Goal: Information Seeking & Learning: Learn about a topic

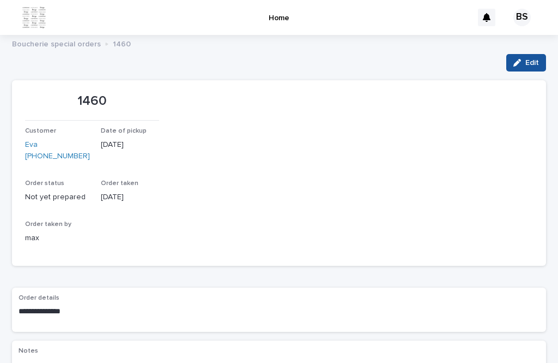
scroll to position [35, 0]
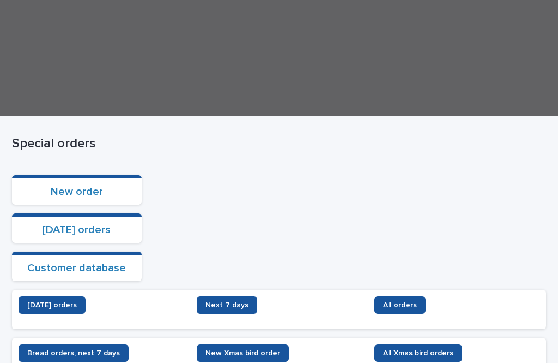
scroll to position [82, 0]
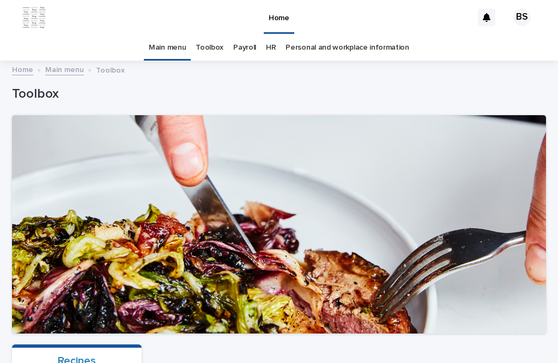
click at [83, 344] on section "Recipes" at bounding box center [77, 358] width 130 height 29
click at [80, 355] on link "Recipes" at bounding box center [77, 360] width 38 height 11
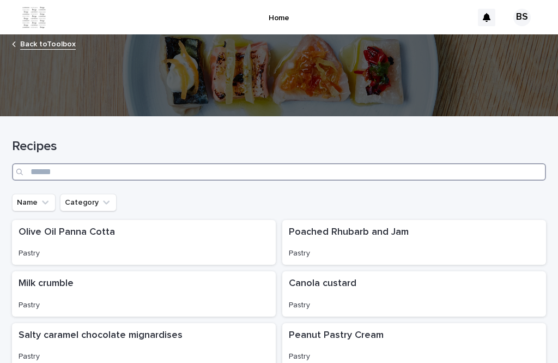
click at [286, 163] on input "Search" at bounding box center [279, 171] width 534 height 17
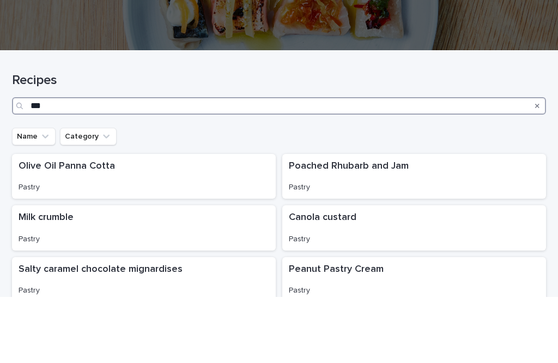
type input "****"
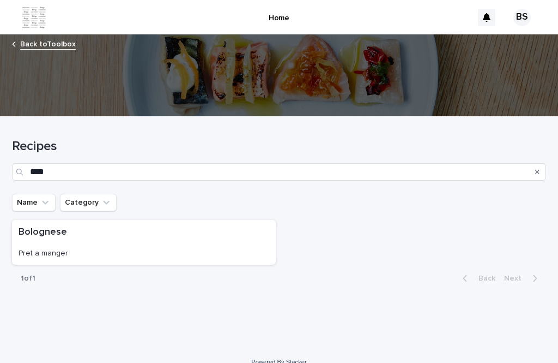
click at [195, 226] on p "Bolognese" at bounding box center [144, 232] width 251 height 12
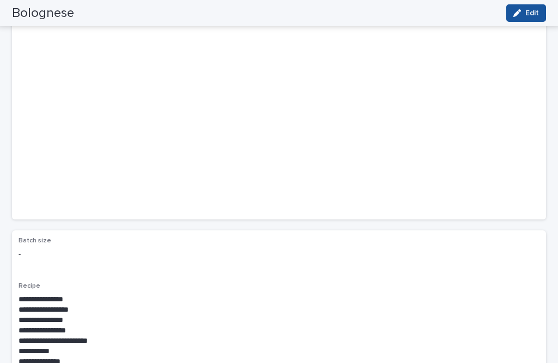
scroll to position [88, 0]
